Goal: Find specific page/section: Find specific page/section

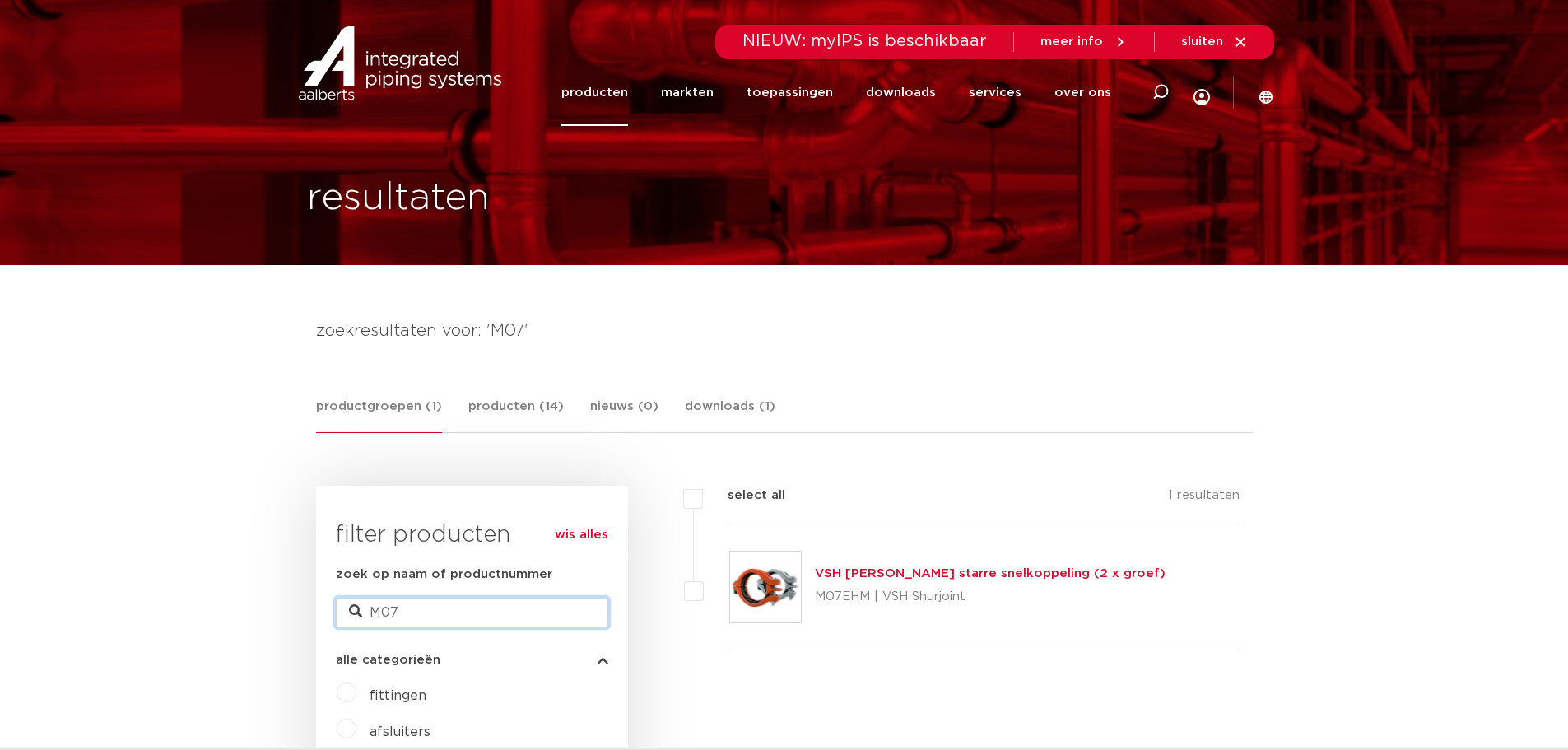
click at [431, 606] on input "M07" at bounding box center [472, 613] width 272 height 30
type input "M"
type input "901"
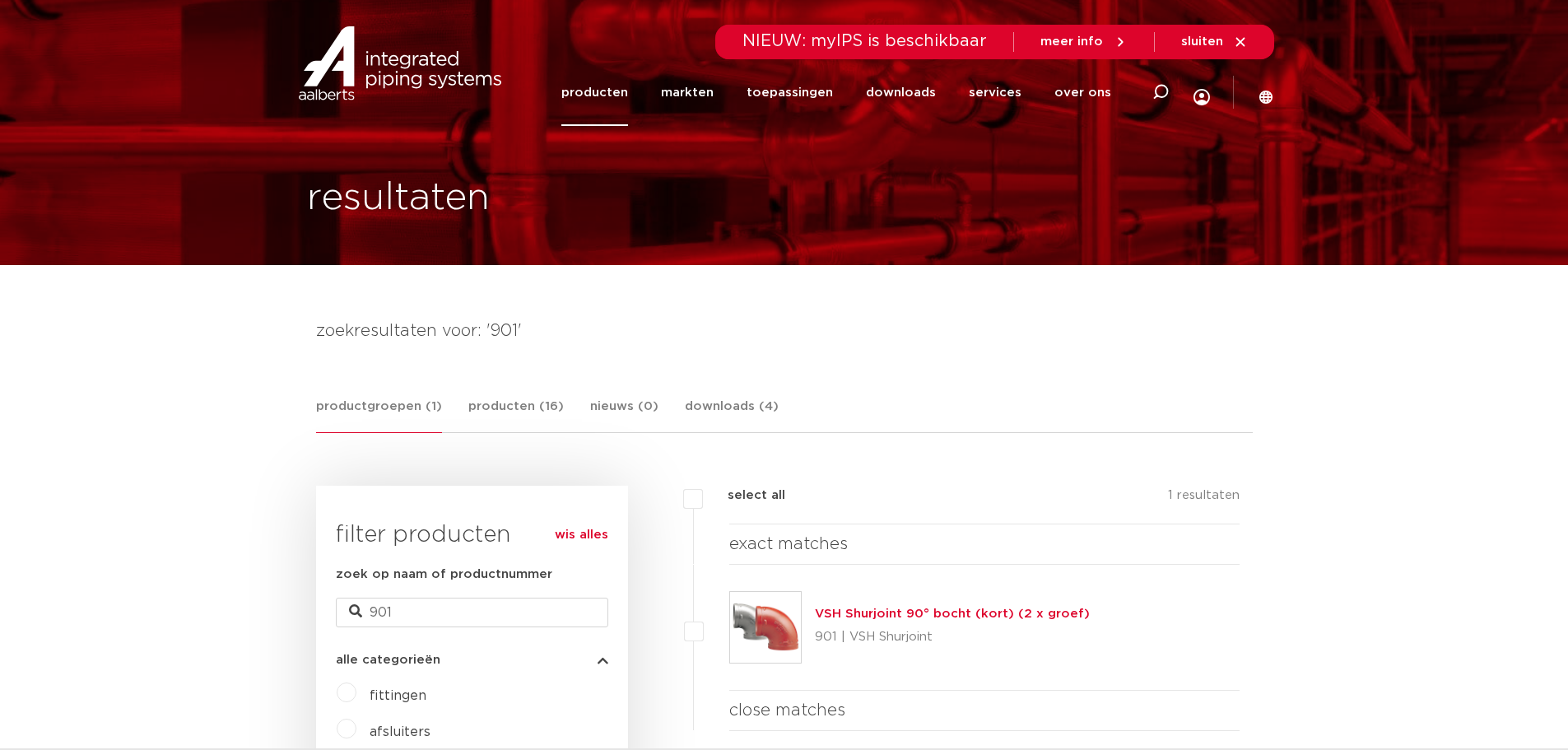
click at [862, 612] on link "VSH Shurjoint 90° bocht (kort) (2 x groef)" at bounding box center [952, 613] width 275 height 12
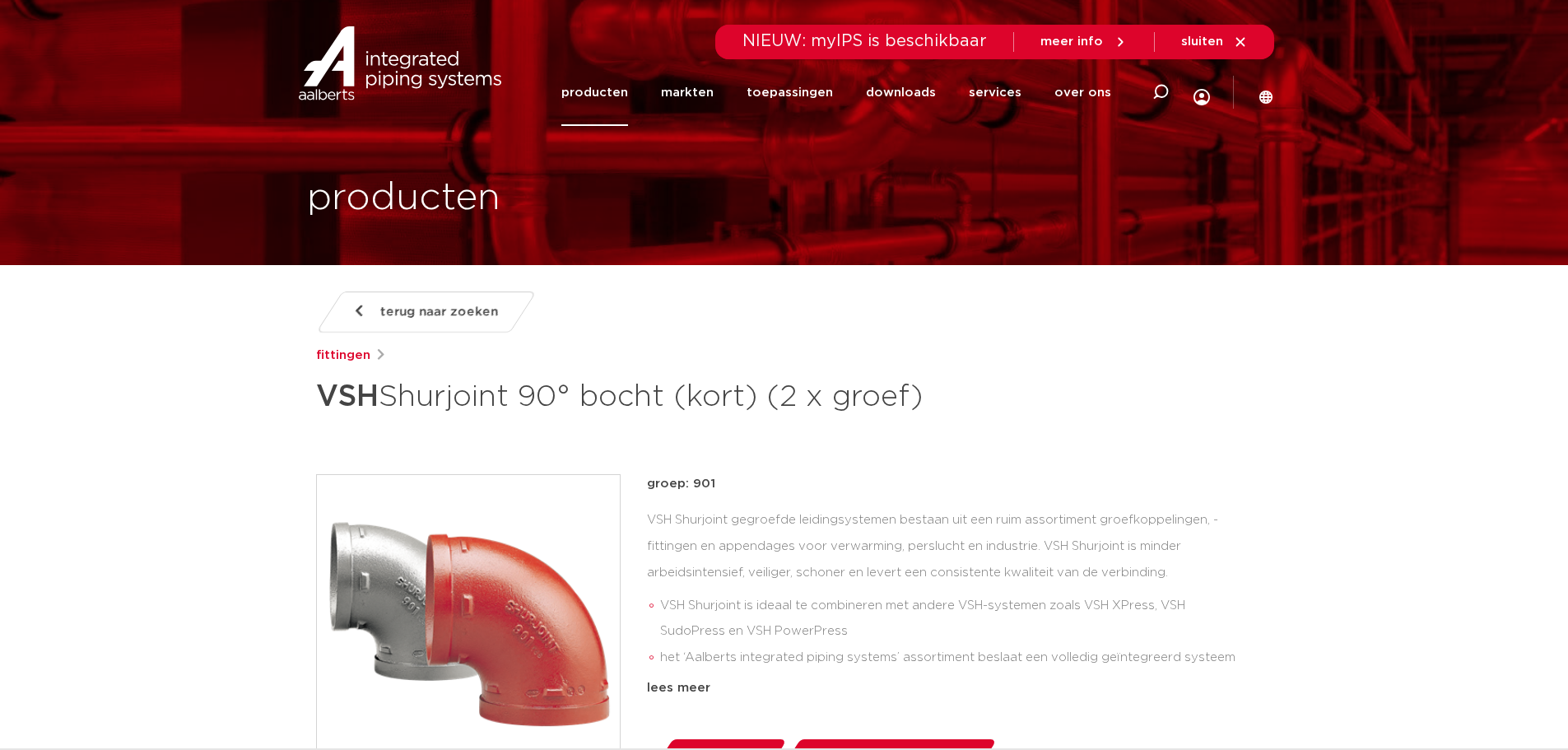
click at [785, 327] on div "terug naar zoeken fittingen VSH Shurjoint 90° bocht (kort) (2 x groef)" at bounding box center [784, 356] width 936 height 130
